Goal: Task Accomplishment & Management: Manage account settings

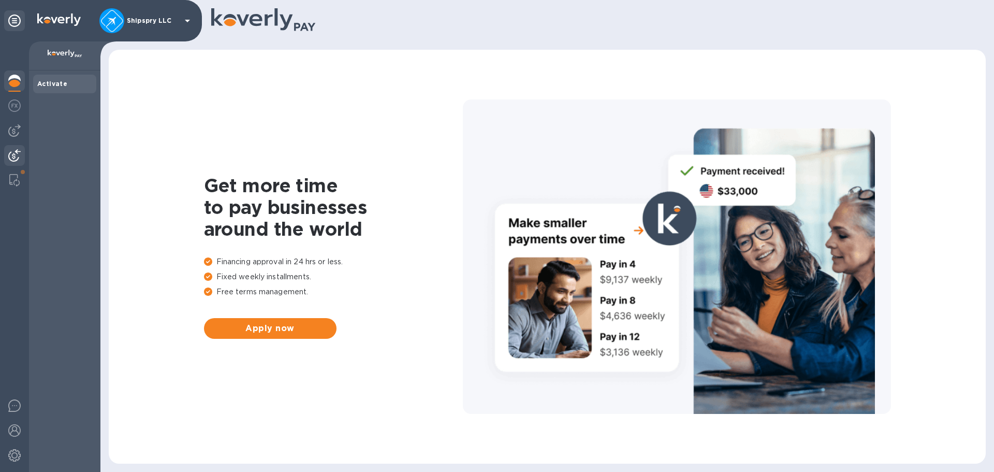
click at [10, 158] on img at bounding box center [14, 155] width 12 height 12
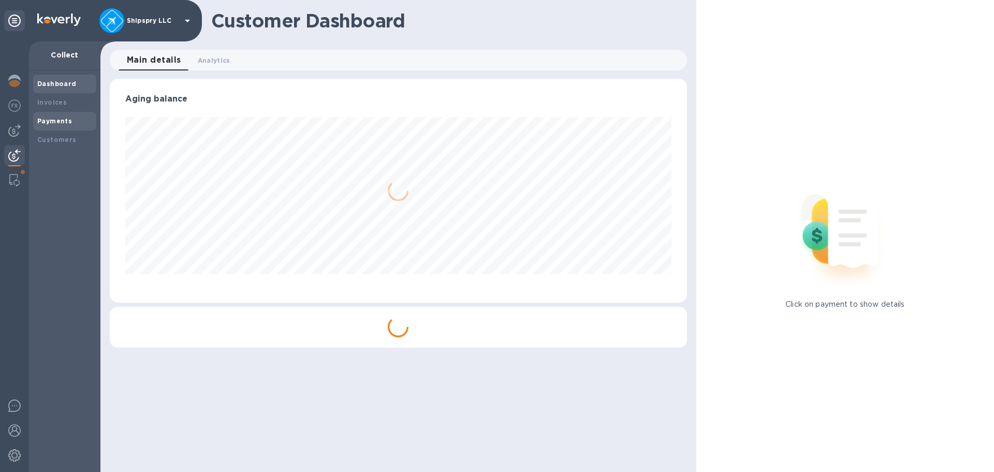
scroll to position [224, 577]
click at [63, 116] on div "Payments" at bounding box center [64, 121] width 55 height 10
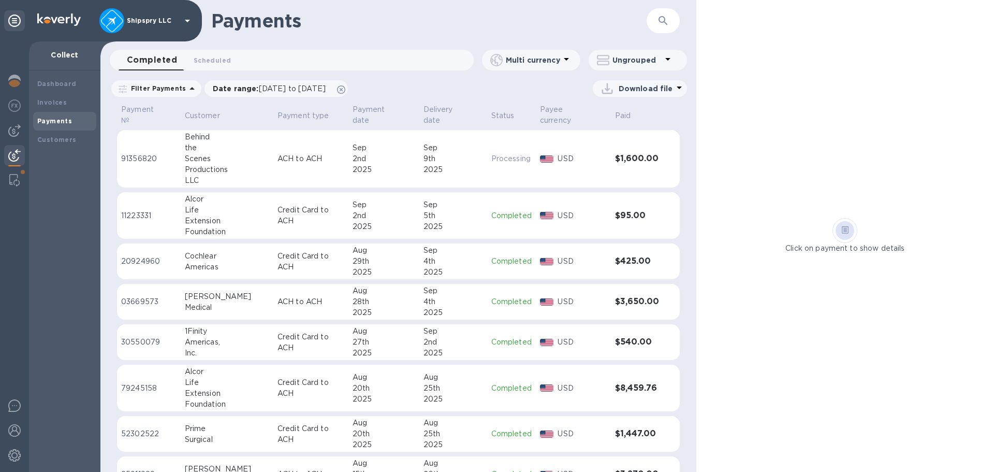
click at [66, 188] on div "Dashboard Invoices Payments Customers" at bounding box center [64, 270] width 71 height 401
click at [12, 172] on div at bounding box center [14, 180] width 19 height 21
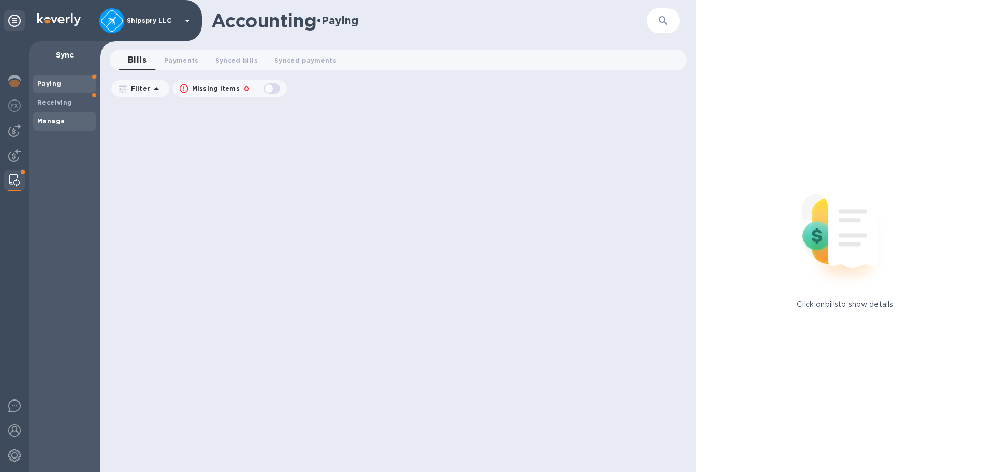
click at [60, 121] on b "Manage" at bounding box center [50, 121] width 27 height 8
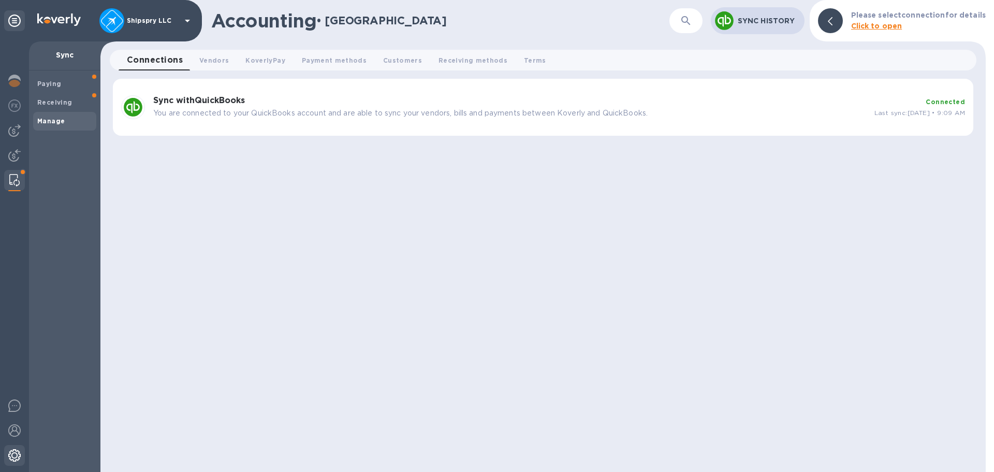
click at [17, 459] on img at bounding box center [14, 455] width 12 height 12
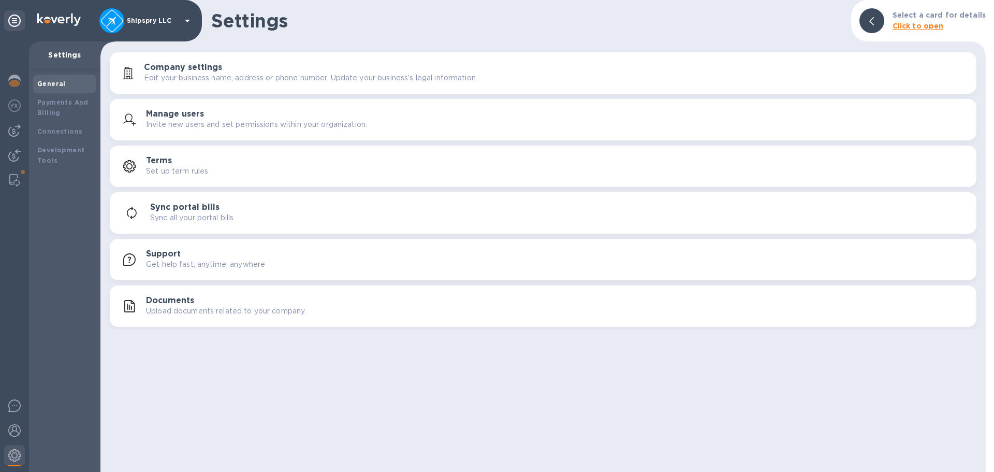
click at [230, 208] on div "Sync portal bills Sync all your portal bills" at bounding box center [559, 212] width 818 height 21
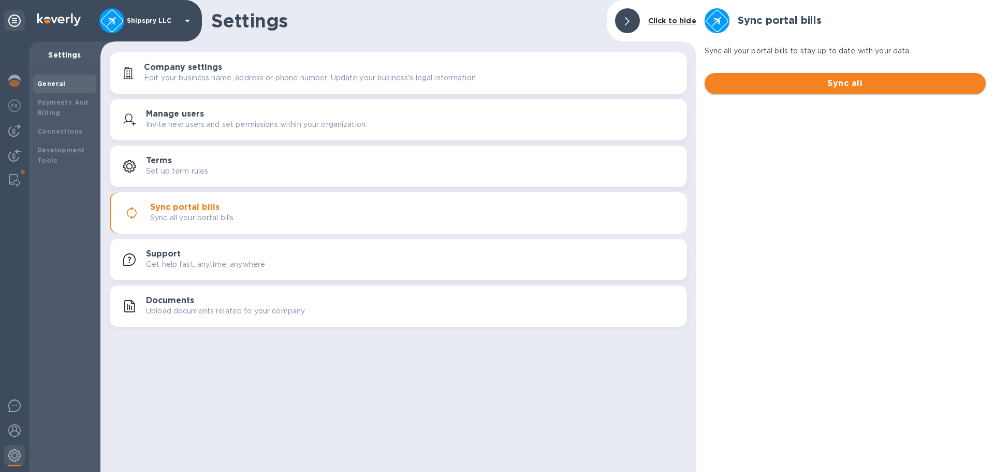
click at [803, 82] on span "Sync all" at bounding box center [845, 83] width 265 height 12
click at [833, 84] on span "Sync all" at bounding box center [845, 83] width 265 height 12
click at [48, 102] on b "Payments And Billing" at bounding box center [62, 107] width 51 height 18
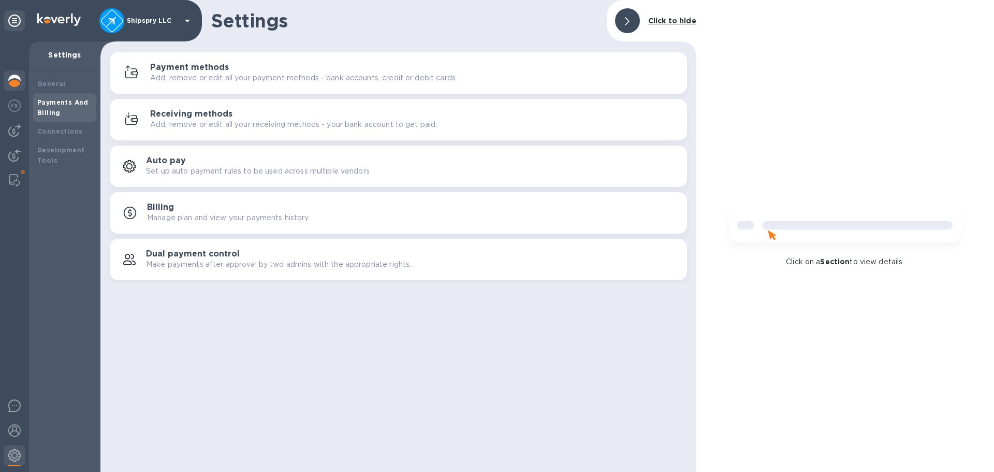
click at [10, 74] on div at bounding box center [14, 81] width 21 height 23
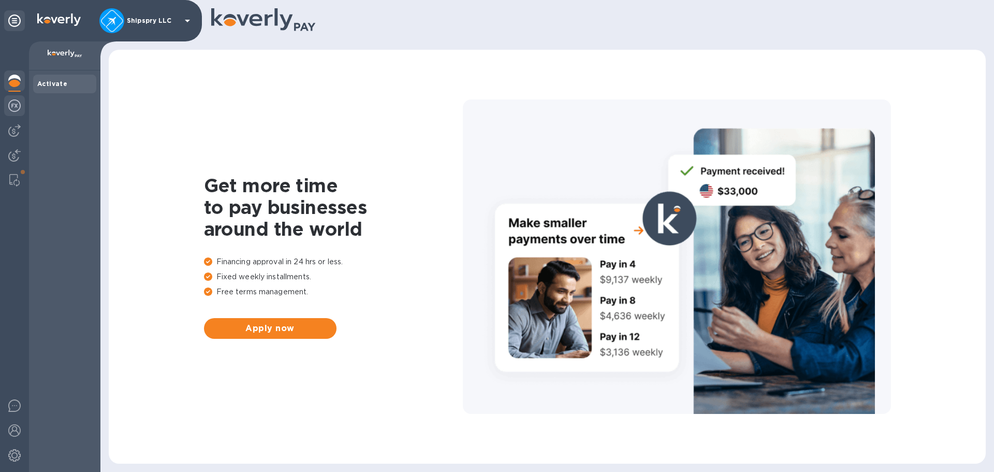
click at [14, 108] on img at bounding box center [14, 105] width 12 height 12
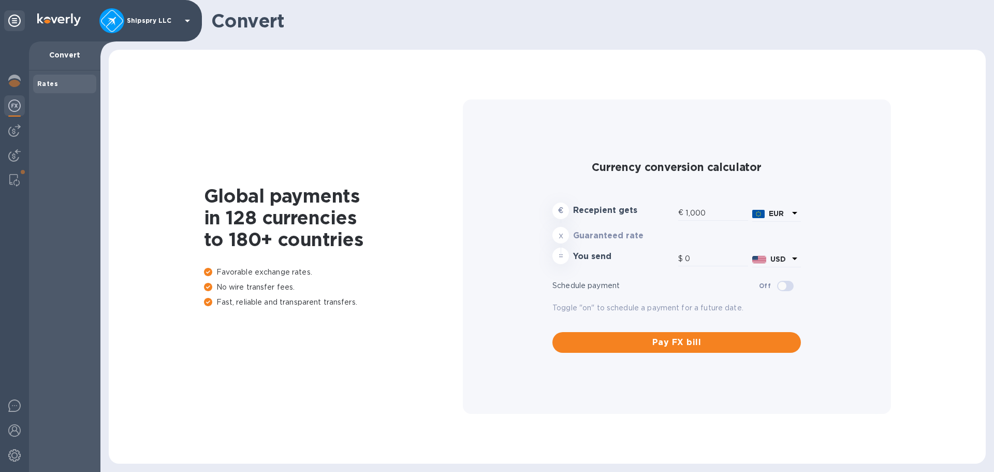
type input "1,170.73"
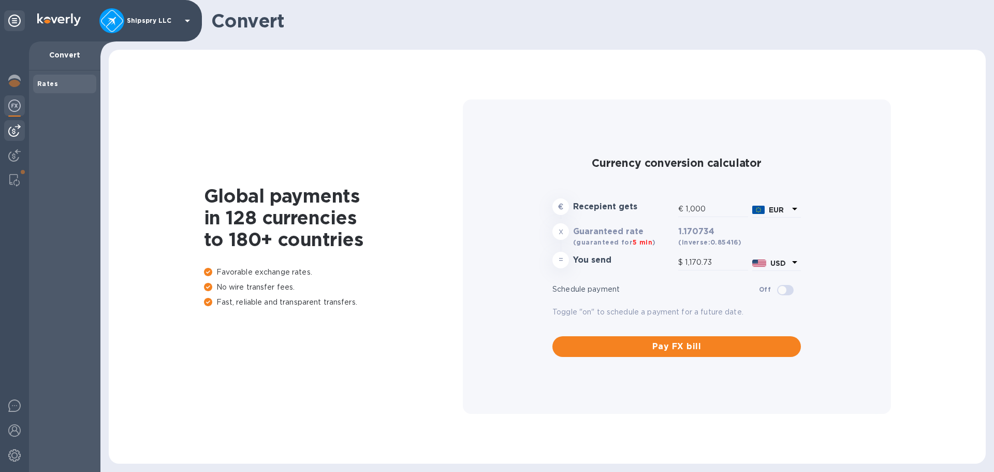
click at [17, 133] on img at bounding box center [14, 130] width 12 height 12
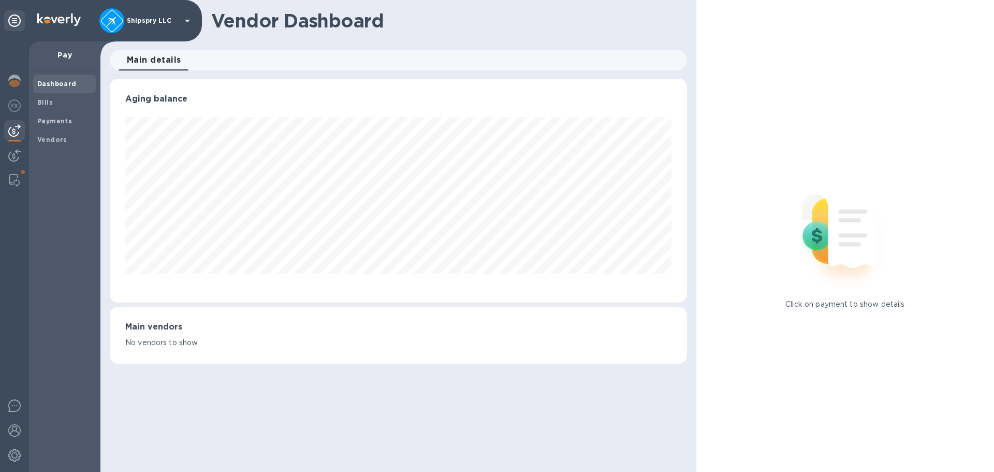
scroll to position [224, 577]
click at [14, 149] on div at bounding box center [14, 156] width 21 height 23
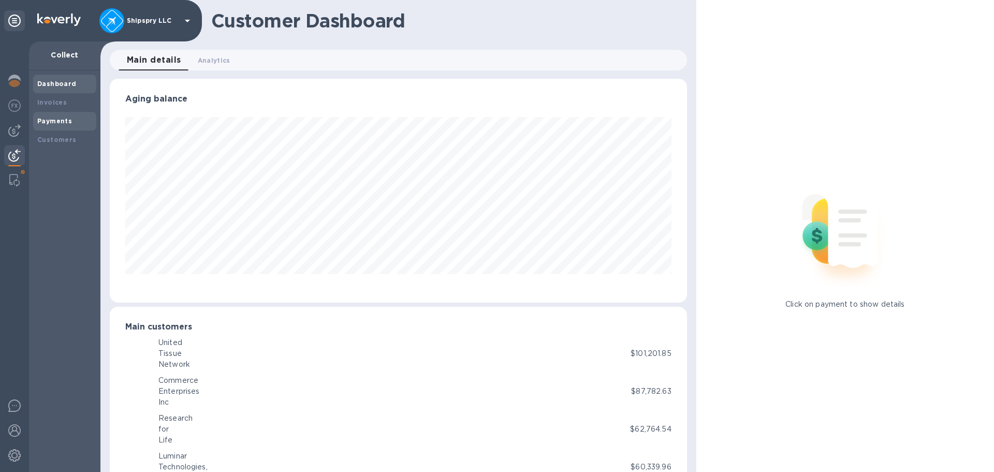
scroll to position [517605, 517255]
click at [61, 119] on b "Payments" at bounding box center [54, 121] width 35 height 8
